Goal: Communication & Community: Answer question/provide support

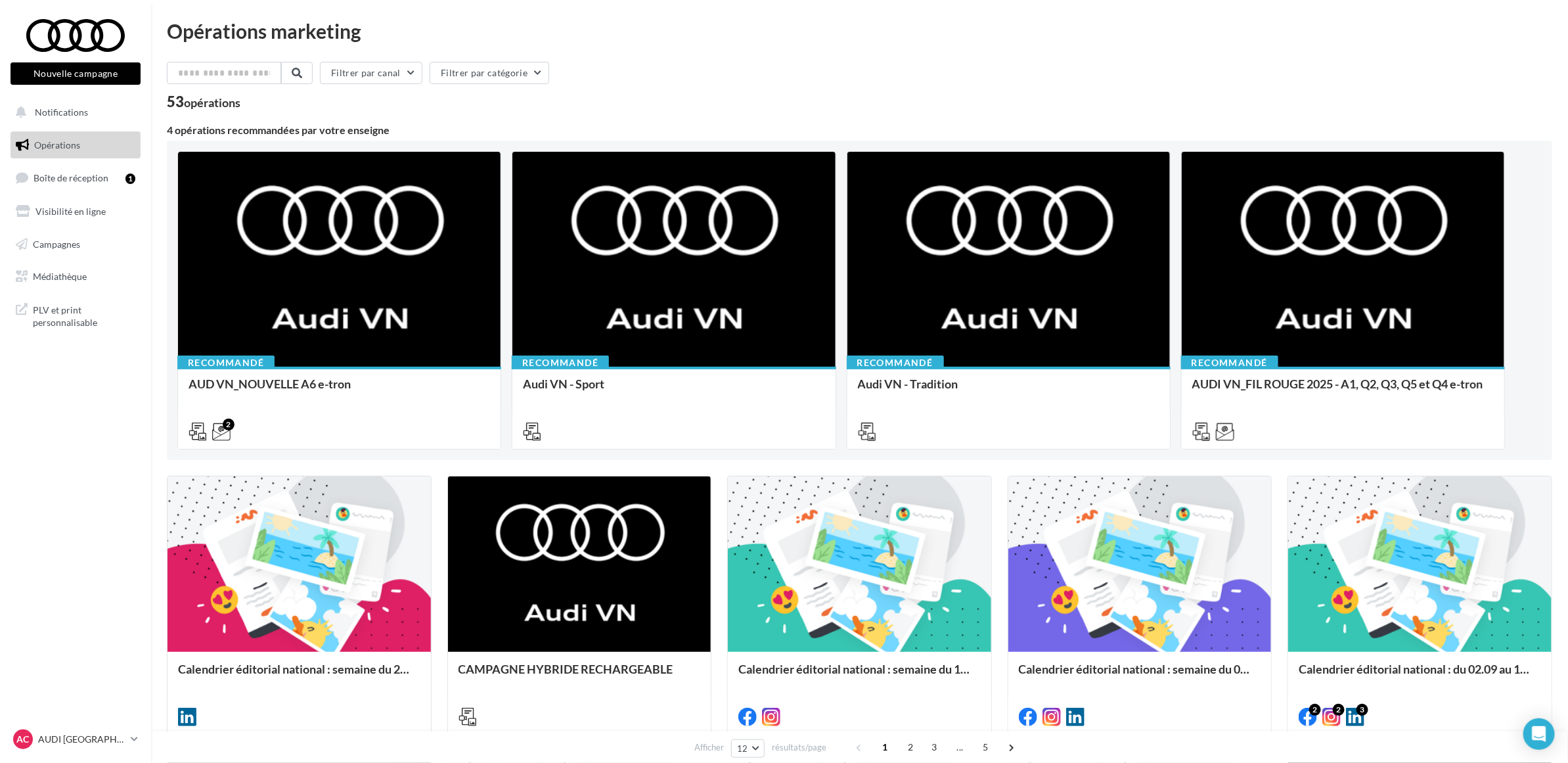
click at [72, 412] on nav "Nouvelle campagne Nouvelle campagne Notifications Opérations Boîte de réception…" at bounding box center [75, 381] width 151 height 763
click at [112, 188] on link "Boîte de réception 1" at bounding box center [75, 178] width 135 height 28
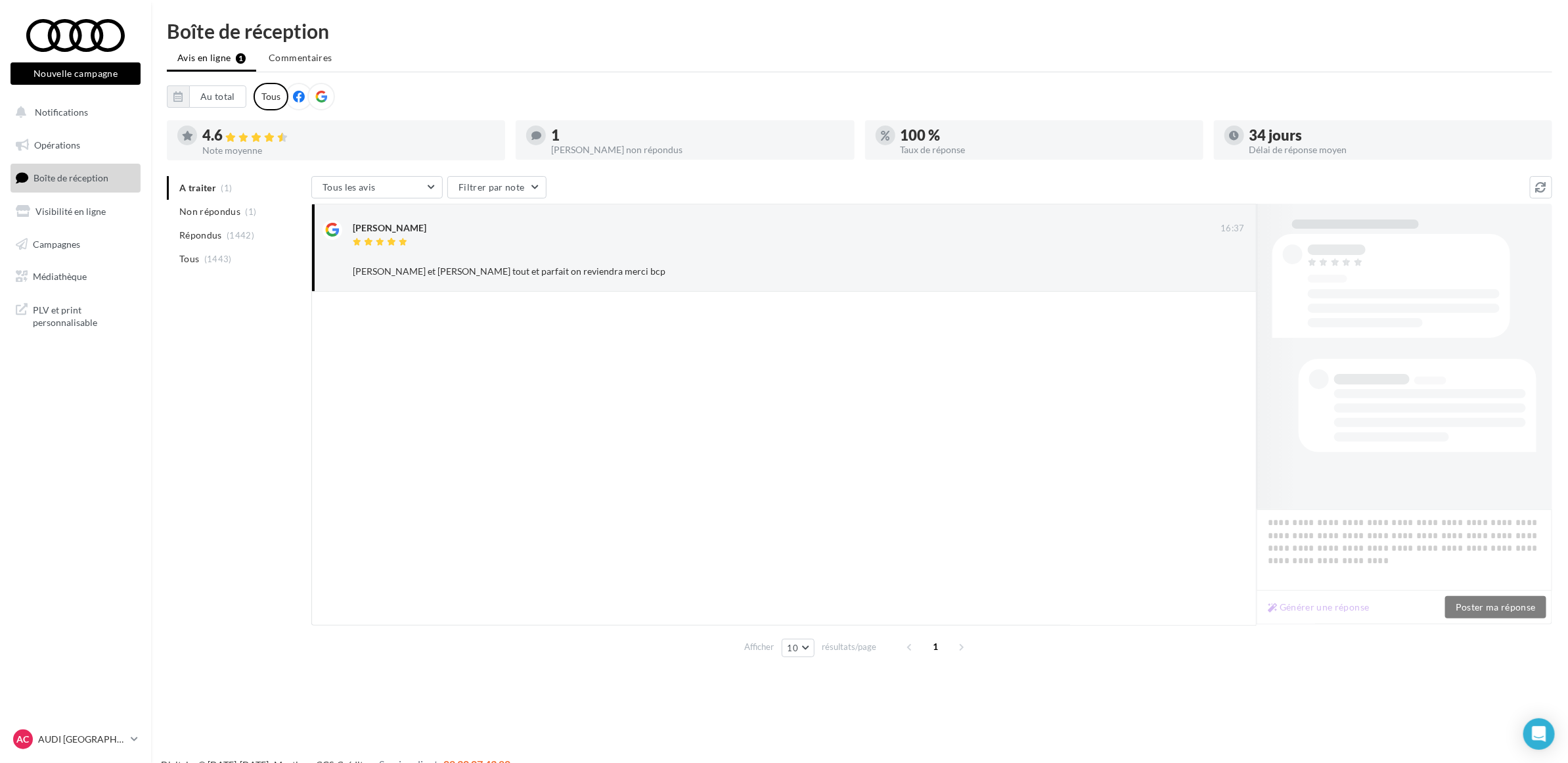
click at [221, 375] on div "A traiter (1) Non répondus (1) Répondus (1442) Tous (1443) Tous les avis Tous l…" at bounding box center [859, 419] width 1386 height 486
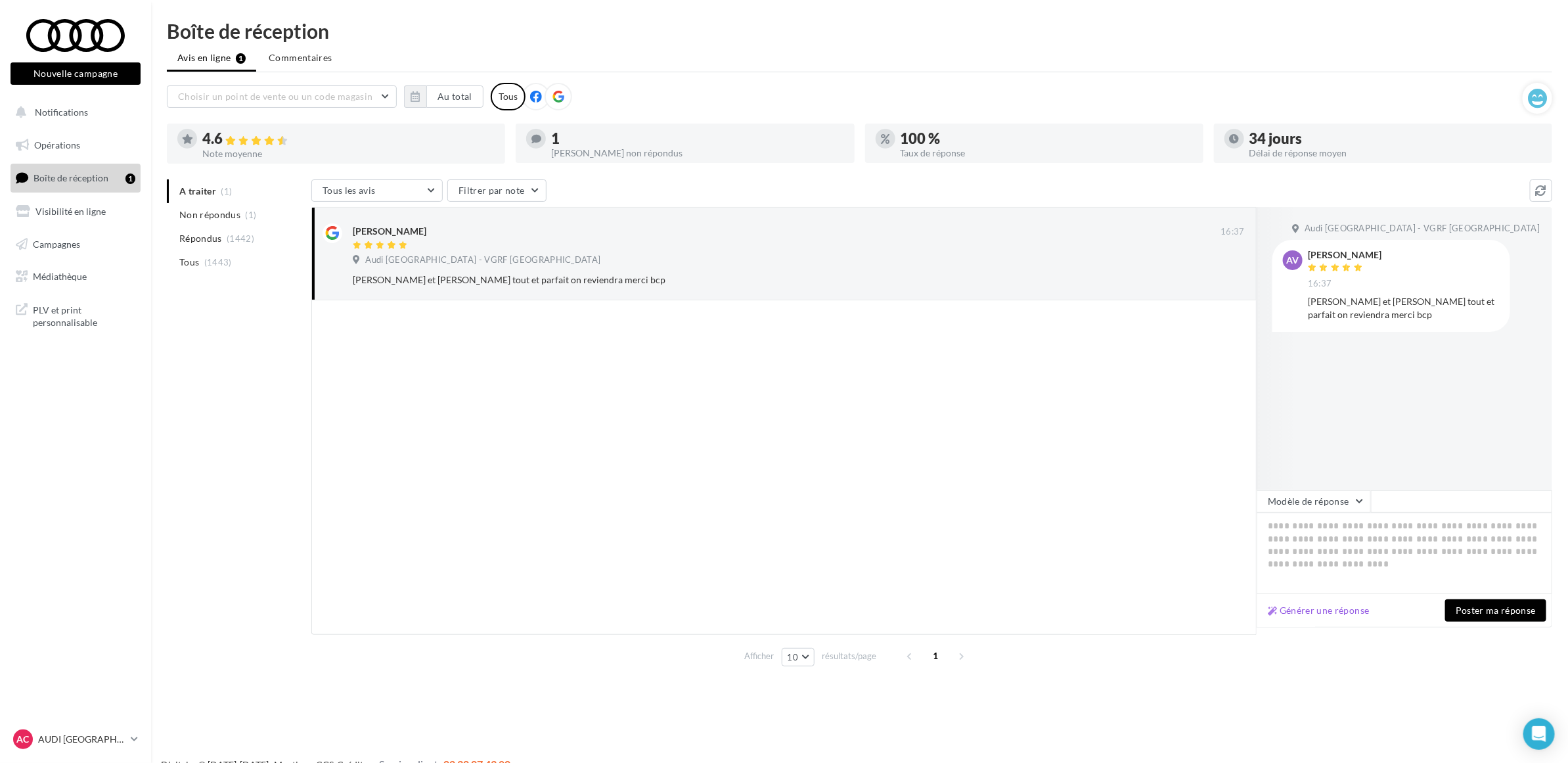
click at [586, 28] on div "Boîte de réception" at bounding box center [859, 31] width 1386 height 20
click at [1353, 532] on textarea at bounding box center [1404, 554] width 296 height 81
paste textarea "**********"
type textarea "**********"
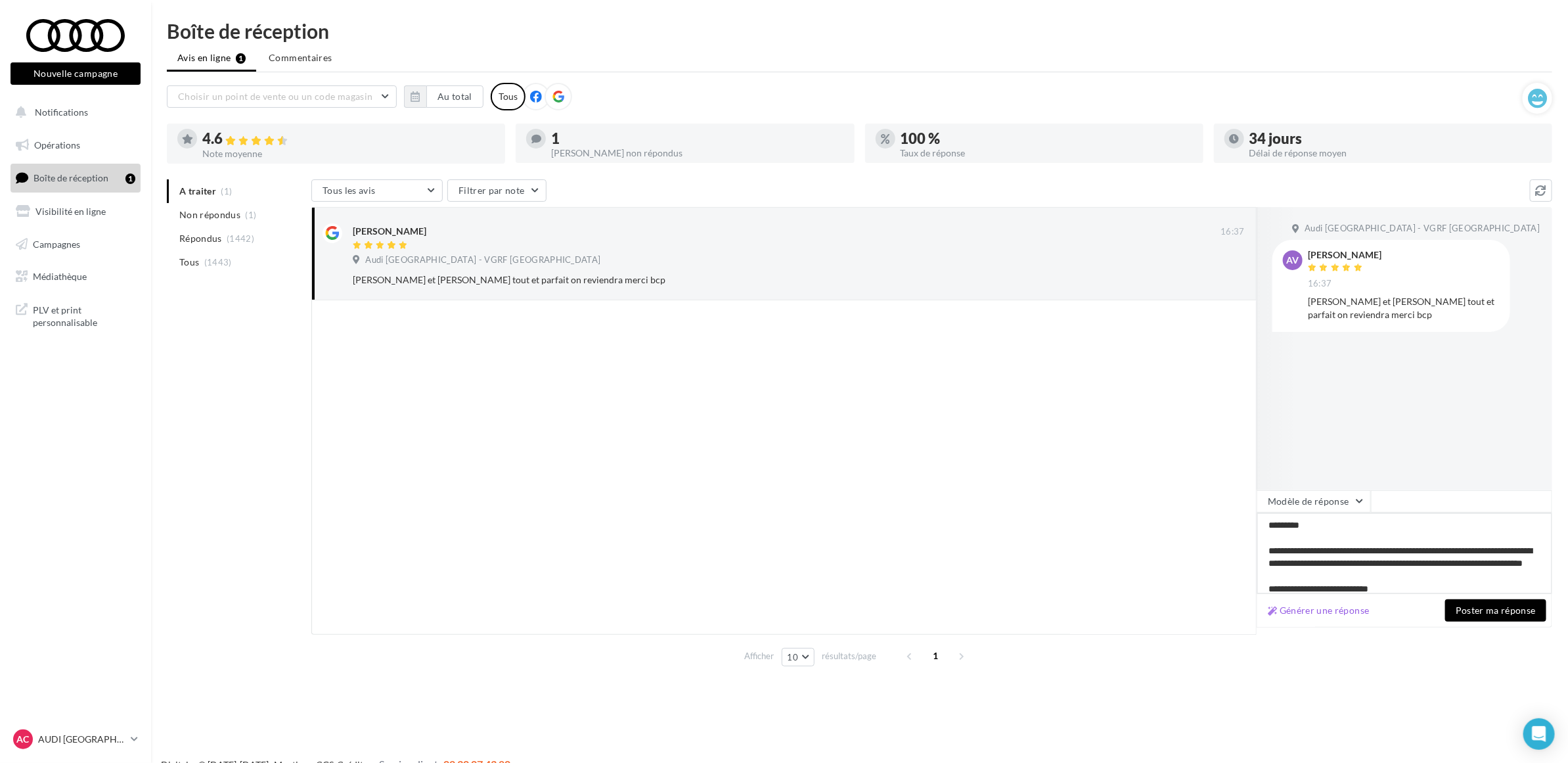
scroll to position [13, 0]
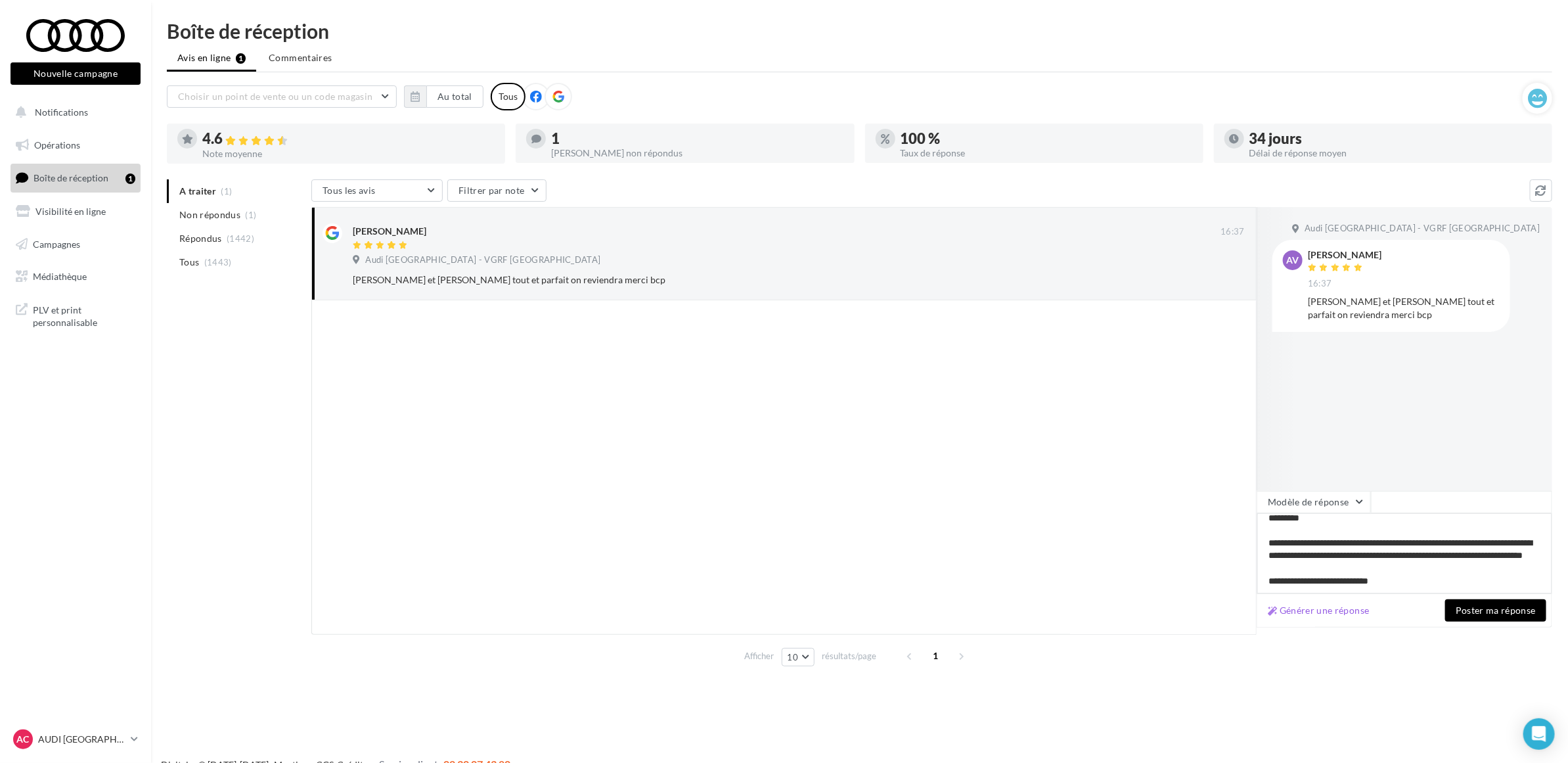
type textarea "**********"
click at [1455, 608] on button "Poster ma réponse" at bounding box center [1496, 610] width 101 height 23
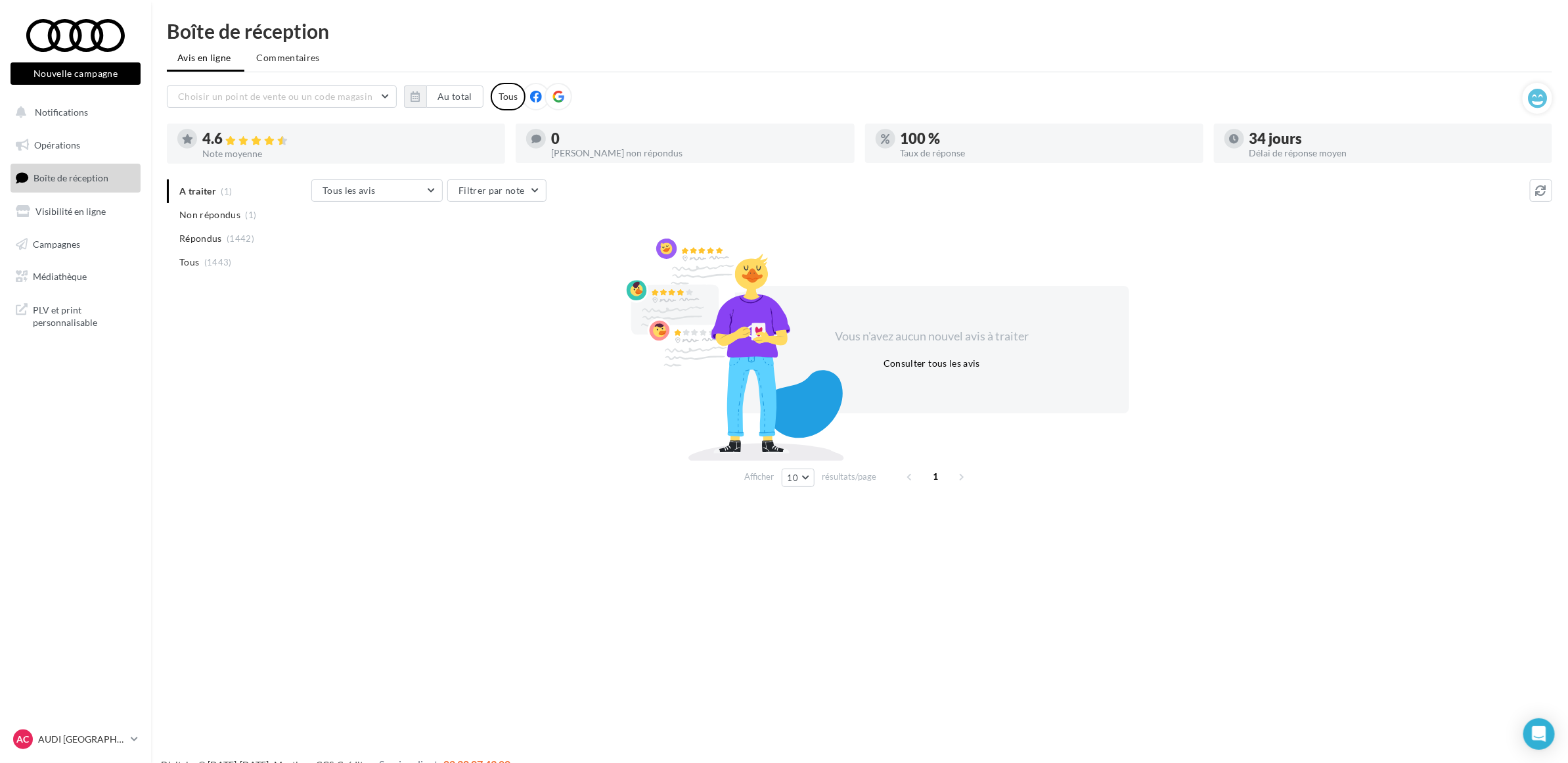
click at [412, 410] on div "Vous n'avez aucun nouvel avis à traiter Consulter tous les avis" at bounding box center [931, 349] width 1241 height 211
click at [211, 457] on div "A traiter (1) Non répondus (1) Répondus (1442) Tous (1443) Tous les avis Tous l…" at bounding box center [859, 335] width 1386 height 313
click at [252, 215] on span "(1)" at bounding box center [251, 214] width 11 height 11
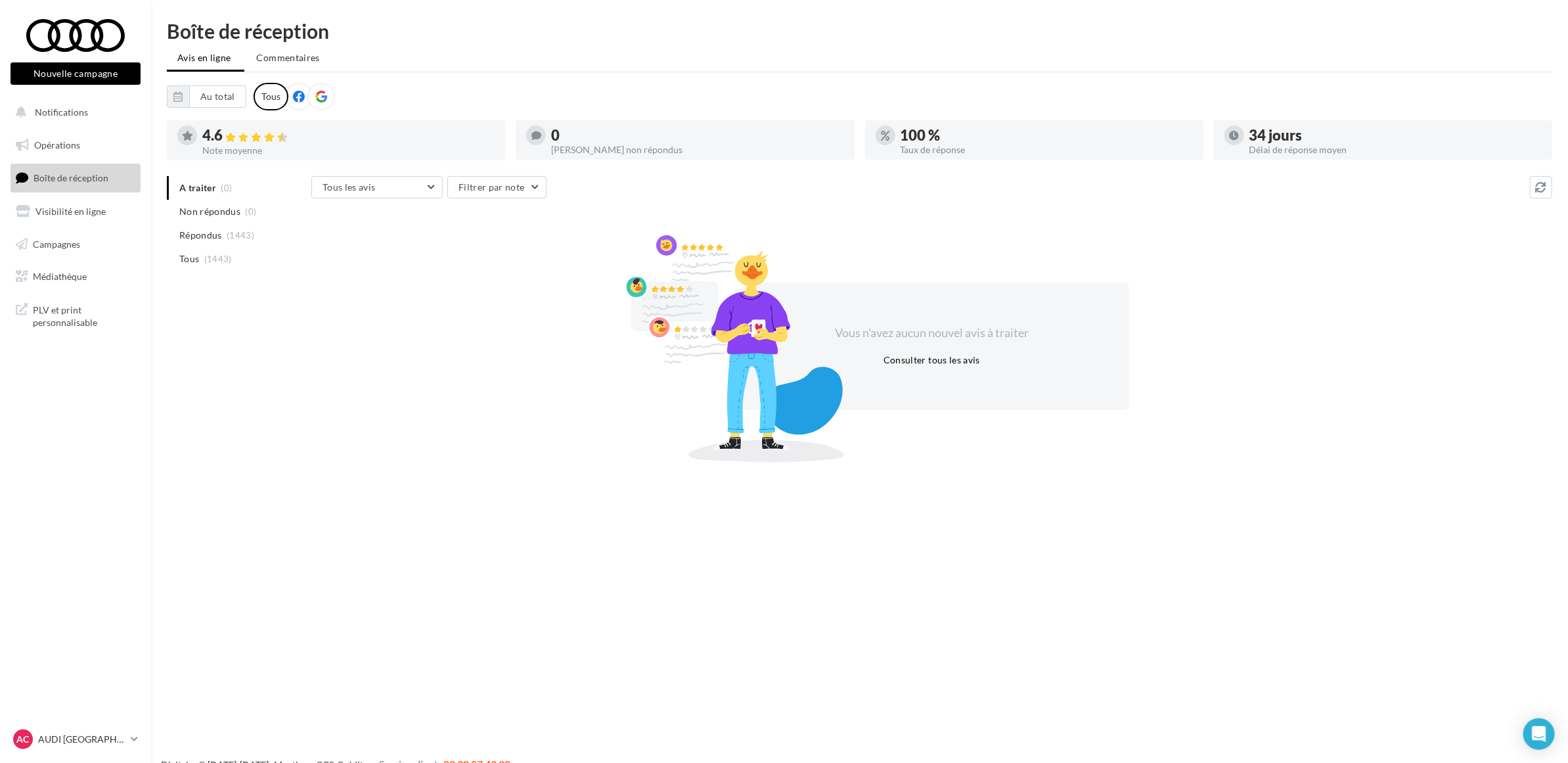
click at [201, 439] on div "A traiter (0) Non répondus (0) Répondus (1443) Tous (1443) Tous les avis Tous l…" at bounding box center [859, 316] width 1386 height 281
click at [105, 737] on p "AUDI [GEOGRAPHIC_DATA]" at bounding box center [81, 738] width 87 height 13
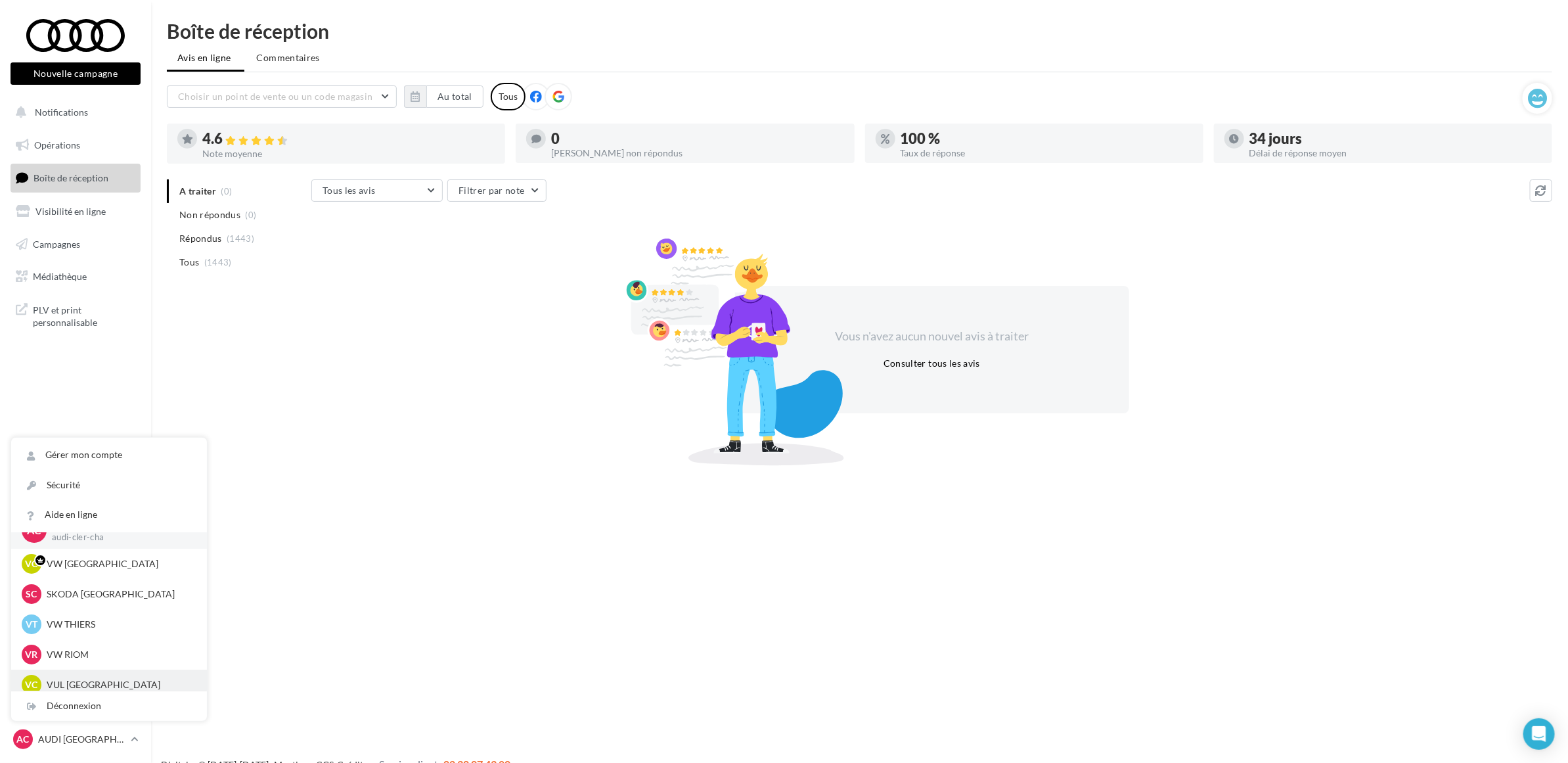
scroll to position [30, 0]
click at [94, 674] on p "VUL CLERMONT-FERRAND" at bounding box center [119, 675] width 145 height 13
